Goal: Check status: Check status

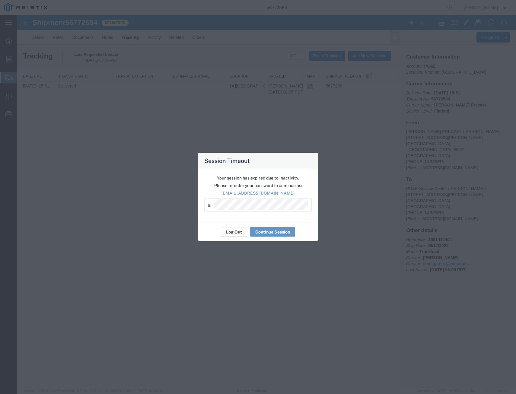
click at [227, 230] on button "Log Out" at bounding box center [234, 232] width 26 height 10
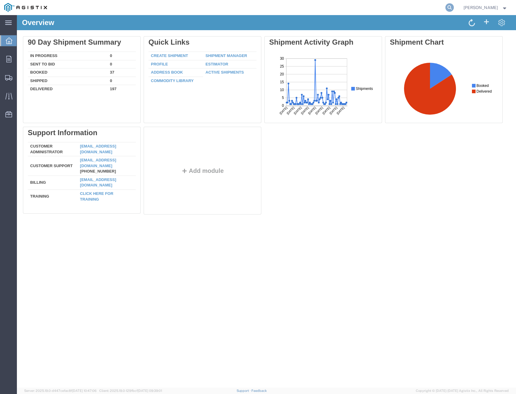
click at [446, 6] on icon at bounding box center [449, 7] width 8 height 8
click at [350, 3] on input "search" at bounding box center [354, 7] width 184 height 14
type input "408264"
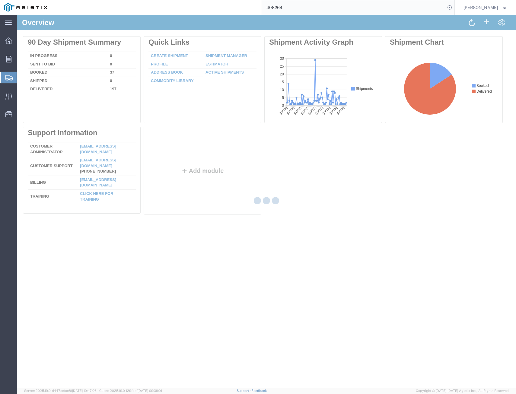
click at [416, 7] on input "408264" at bounding box center [354, 7] width 184 height 14
